Goal: Contribute content: Add original content to the website for others to see

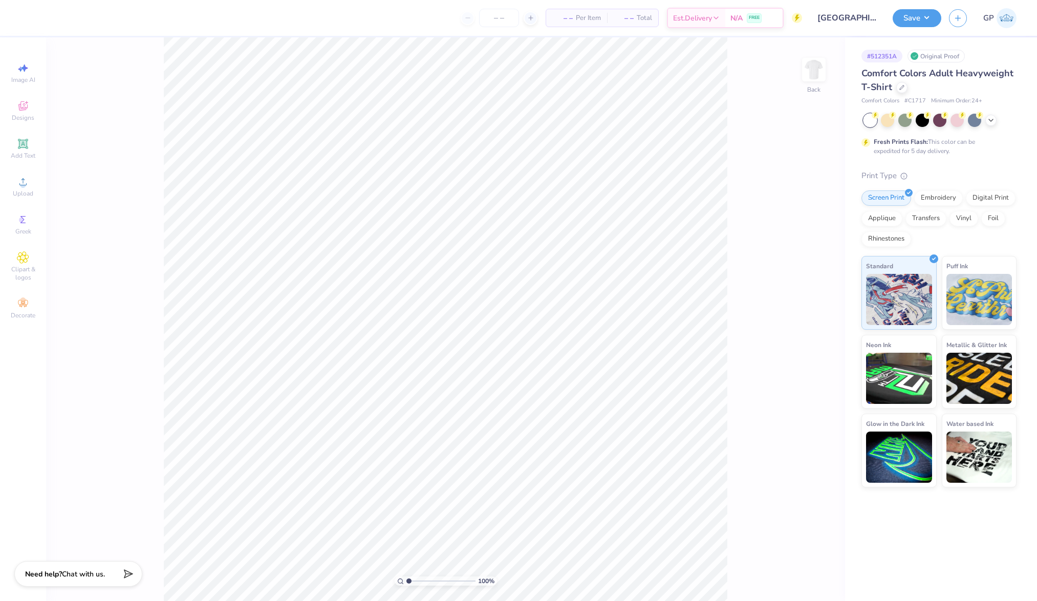
click at [811, 59] on img at bounding box center [813, 69] width 20 height 20
click at [28, 175] on div "Upload" at bounding box center [23, 186] width 36 height 30
click at [810, 269] on input "11.98" at bounding box center [806, 272] width 37 height 14
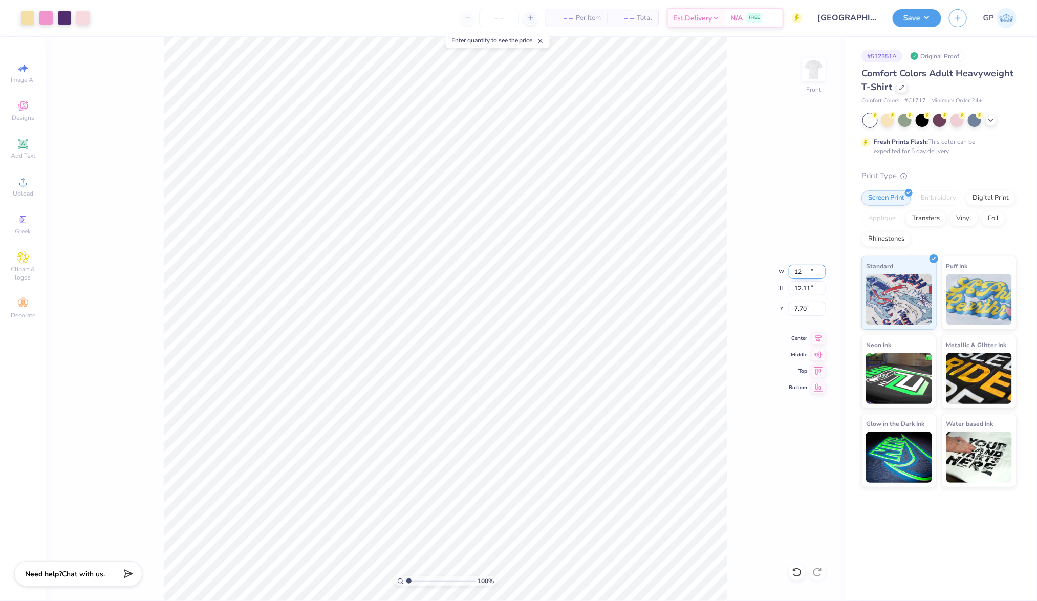
type input "12.00"
type input "12.11"
type input "7.70"
type input "2.58"
click at [802, 270] on input "12.00" at bounding box center [806, 272] width 37 height 14
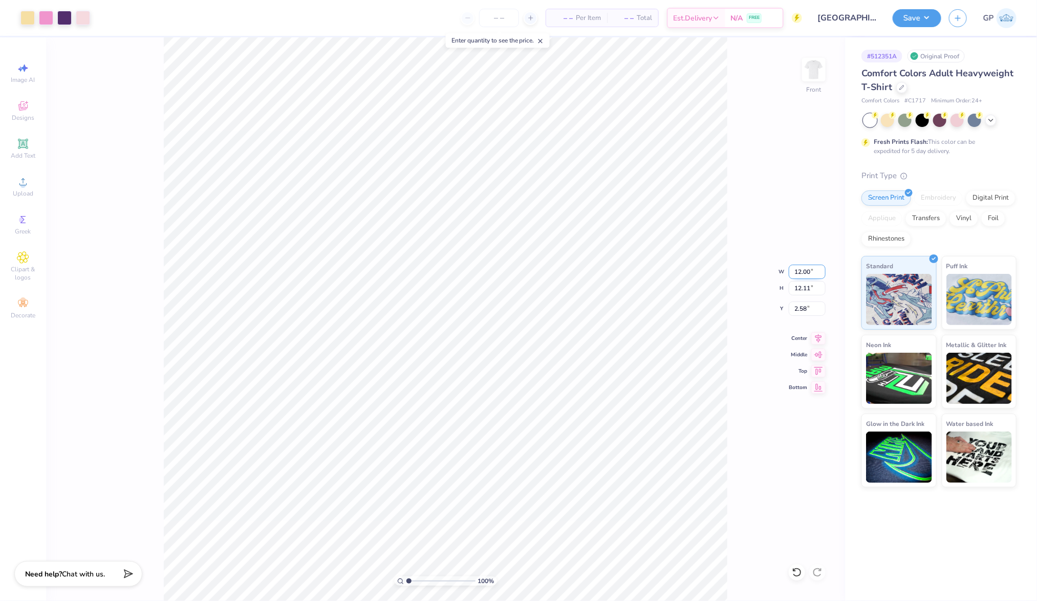
click at [802, 270] on input "12.00" at bounding box center [806, 272] width 37 height 14
type input "12.50"
type input "12.61"
click at [812, 315] on input "2.33" at bounding box center [806, 308] width 37 height 14
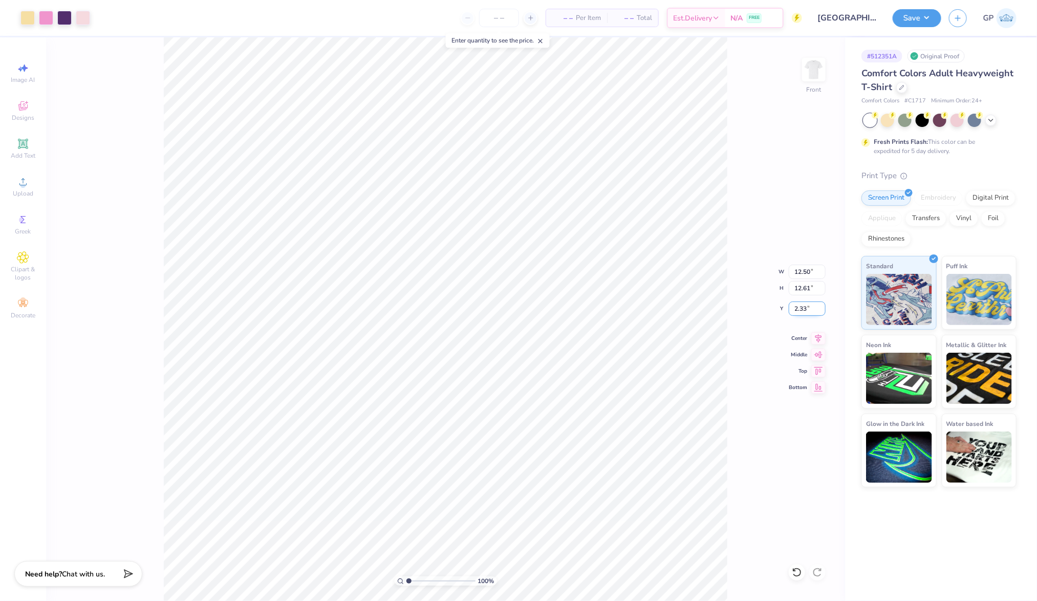
click at [812, 315] on input "2.33" at bounding box center [806, 308] width 37 height 14
type input "3.00"
click at [733, 314] on div "100 % Front W 12.50 12.50 " H 12.61 12.61 " Y 3.00 3.00 " Center Middle Top Bot…" at bounding box center [445, 318] width 799 height 563
click at [829, 68] on div "100 % Front W 12.50 12.50 " H 12.61 12.61 " Y 3.00 3.00 " Center Middle Top Bot…" at bounding box center [445, 318] width 799 height 563
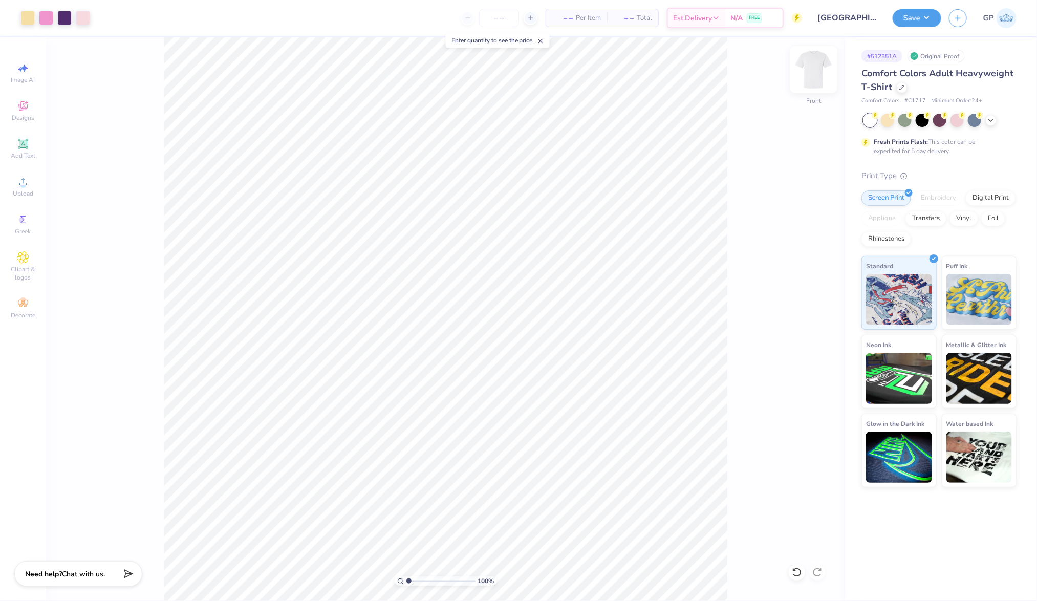
click at [824, 69] on img at bounding box center [813, 69] width 41 height 41
click at [23, 191] on span "Upload" at bounding box center [23, 193] width 20 height 8
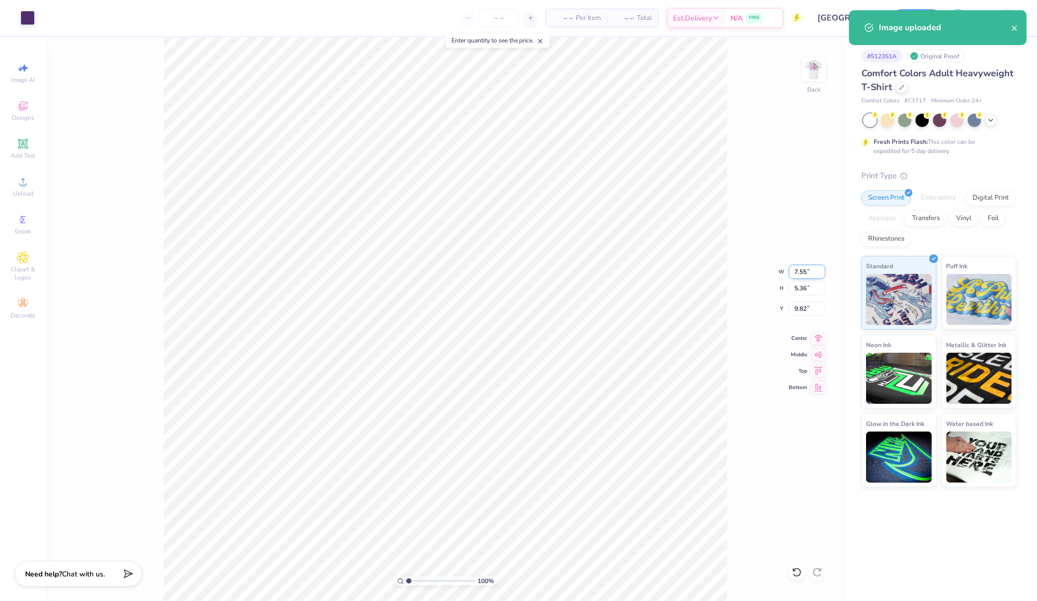
click at [795, 268] on input "7.55" at bounding box center [806, 272] width 37 height 14
type input "3.50"
type input "2.48"
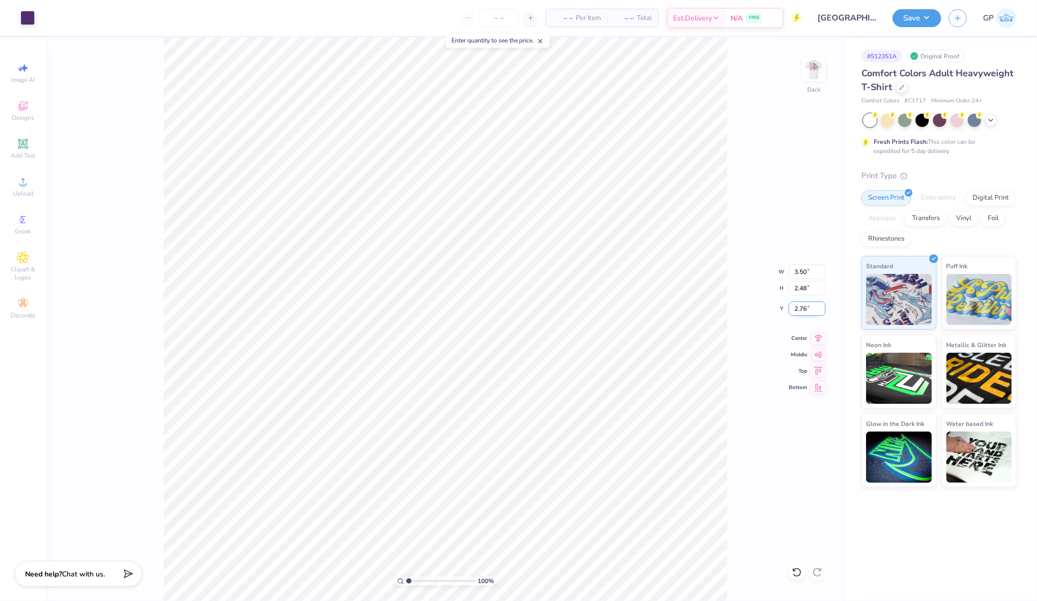
click at [802, 304] on input "2.76" at bounding box center [806, 308] width 37 height 14
type input "3.00"
click at [906, 19] on button "Save" at bounding box center [916, 17] width 49 height 18
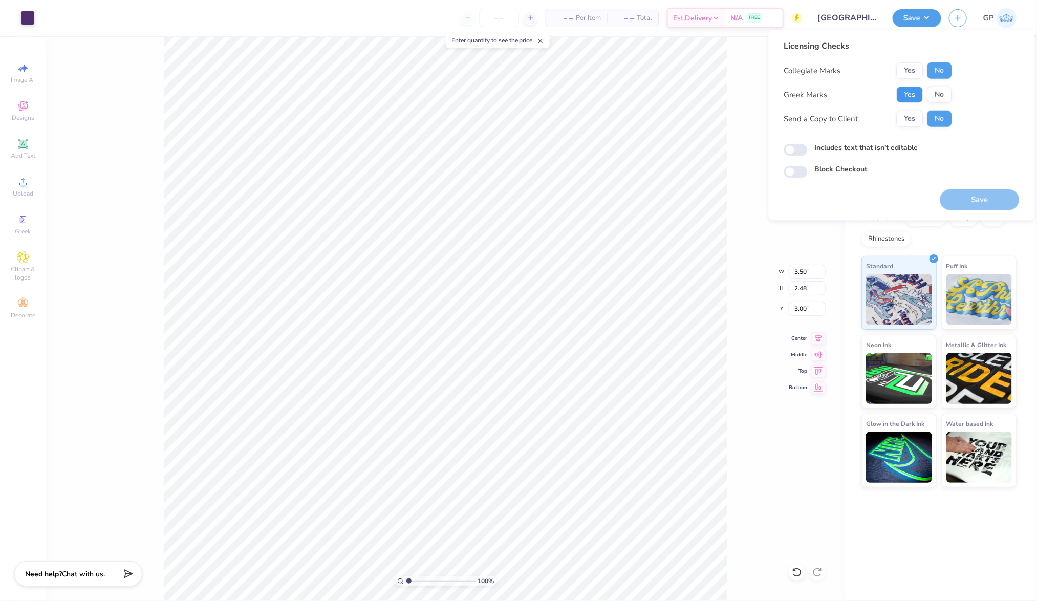
click at [914, 92] on button "Yes" at bounding box center [909, 94] width 27 height 16
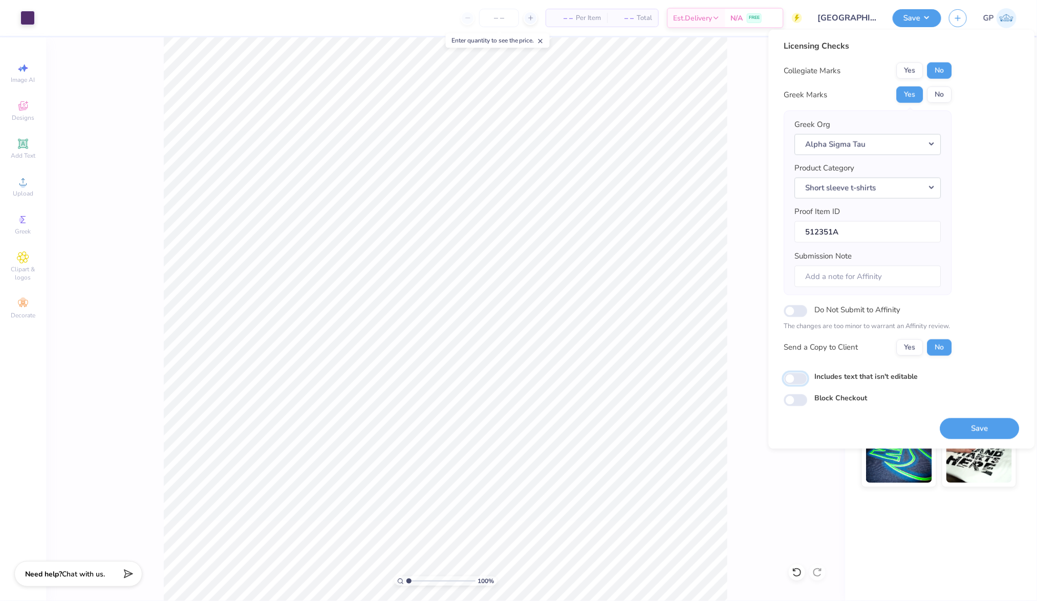
click at [800, 380] on input "Includes text that isn't editable" at bounding box center [796, 379] width 24 height 12
checkbox input "true"
click at [968, 427] on button "Save" at bounding box center [979, 428] width 79 height 21
